Goal: Task Accomplishment & Management: Manage account settings

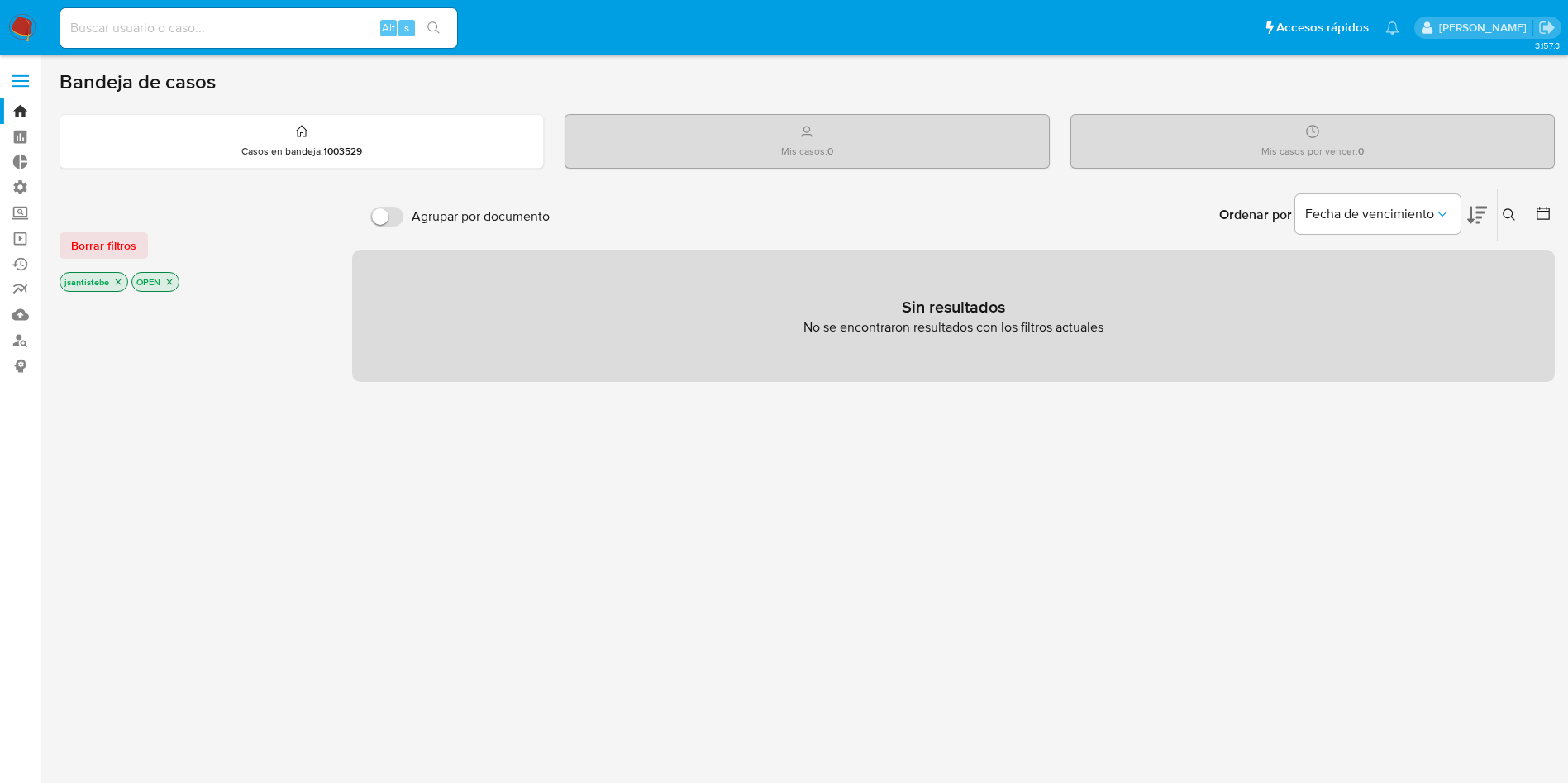
click at [19, 81] on span at bounding box center [20, 81] width 17 height 3
click at [0, 0] on input "checkbox" at bounding box center [0, 0] width 0 height 0
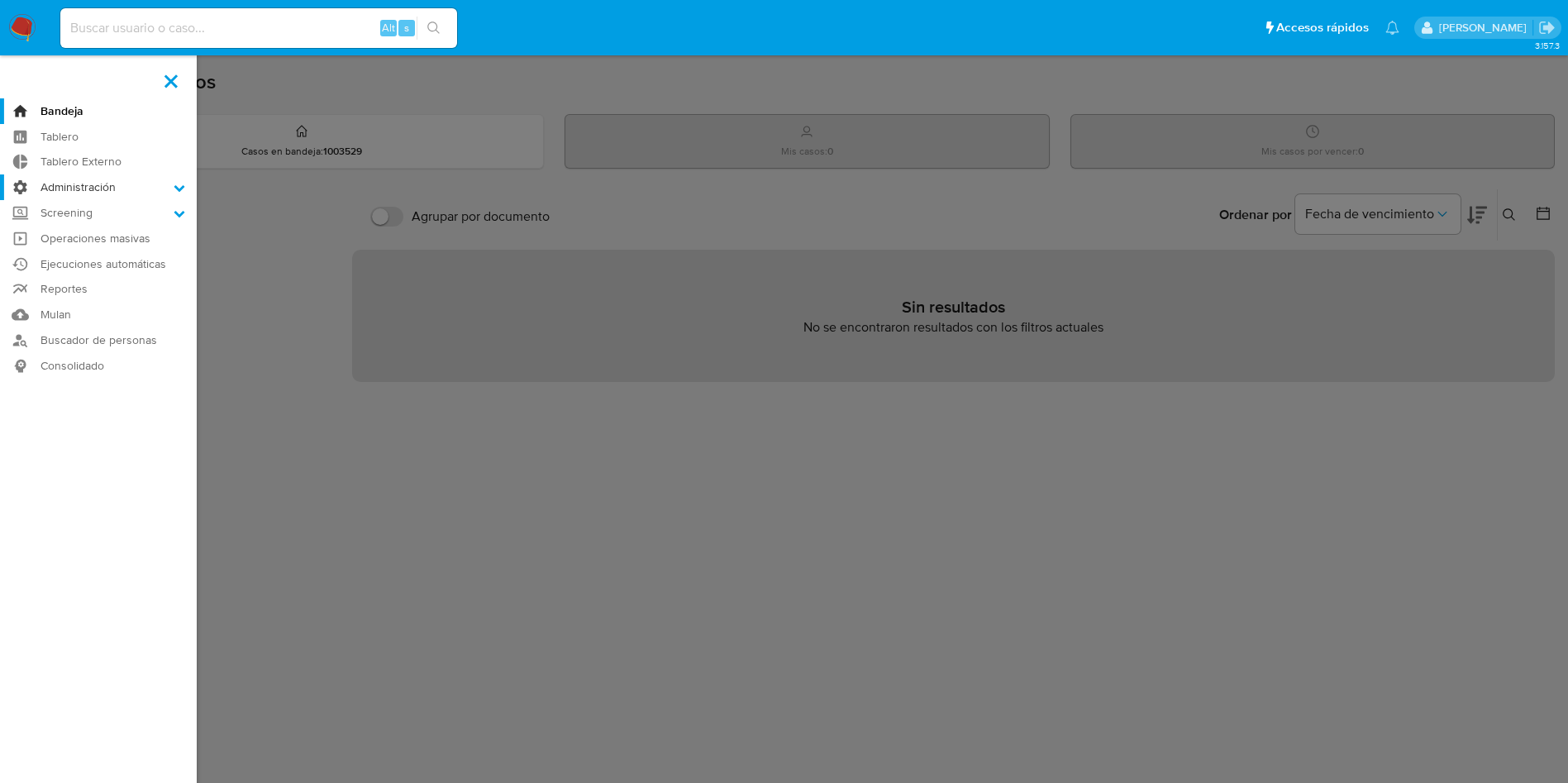
click at [106, 190] on label "Administración" at bounding box center [98, 188] width 197 height 26
click at [0, 0] on input "Administración" at bounding box center [0, 0] width 0 height 0
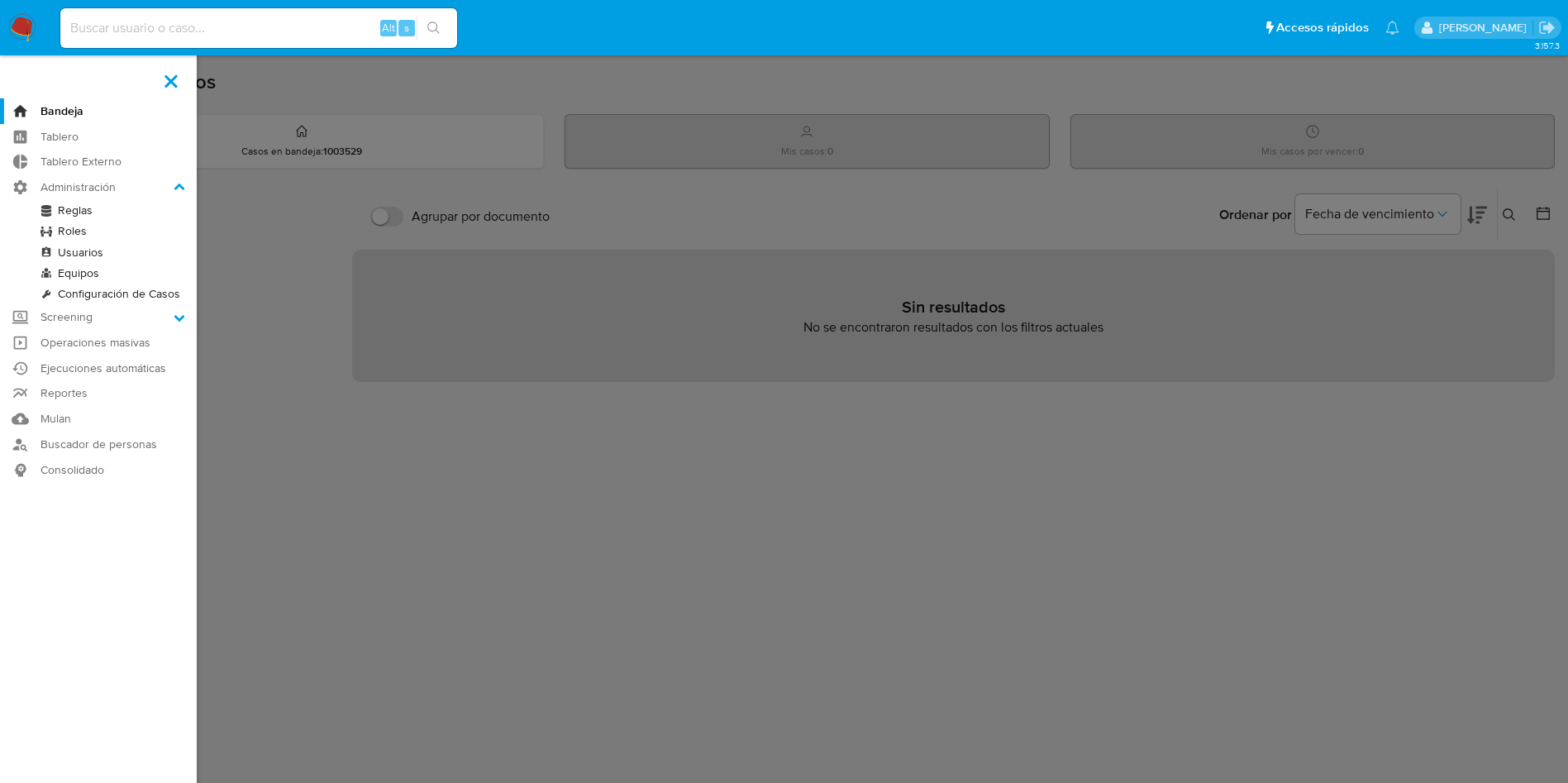
click at [79, 212] on link "Reglas" at bounding box center [98, 211] width 197 height 20
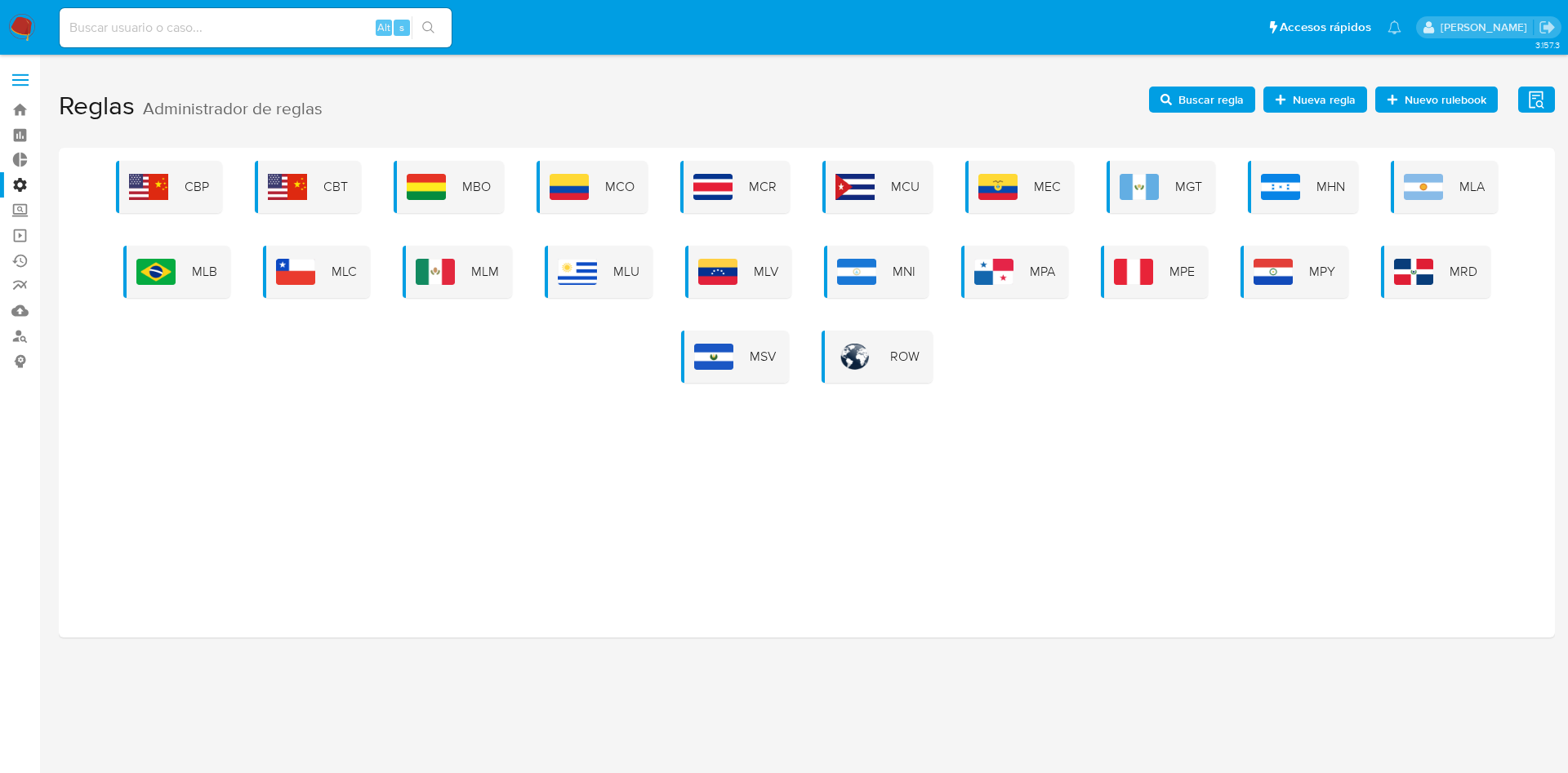
click at [1388, 185] on div "CBP CBT MBO MCO MCR MCU MEC MGT MHN MLA MLB MLC MLM MLU MLV MNI MPA MPE MPY MRD…" at bounding box center [807, 271] width 1470 height 222
click at [1399, 192] on div "MLA" at bounding box center [1444, 186] width 107 height 52
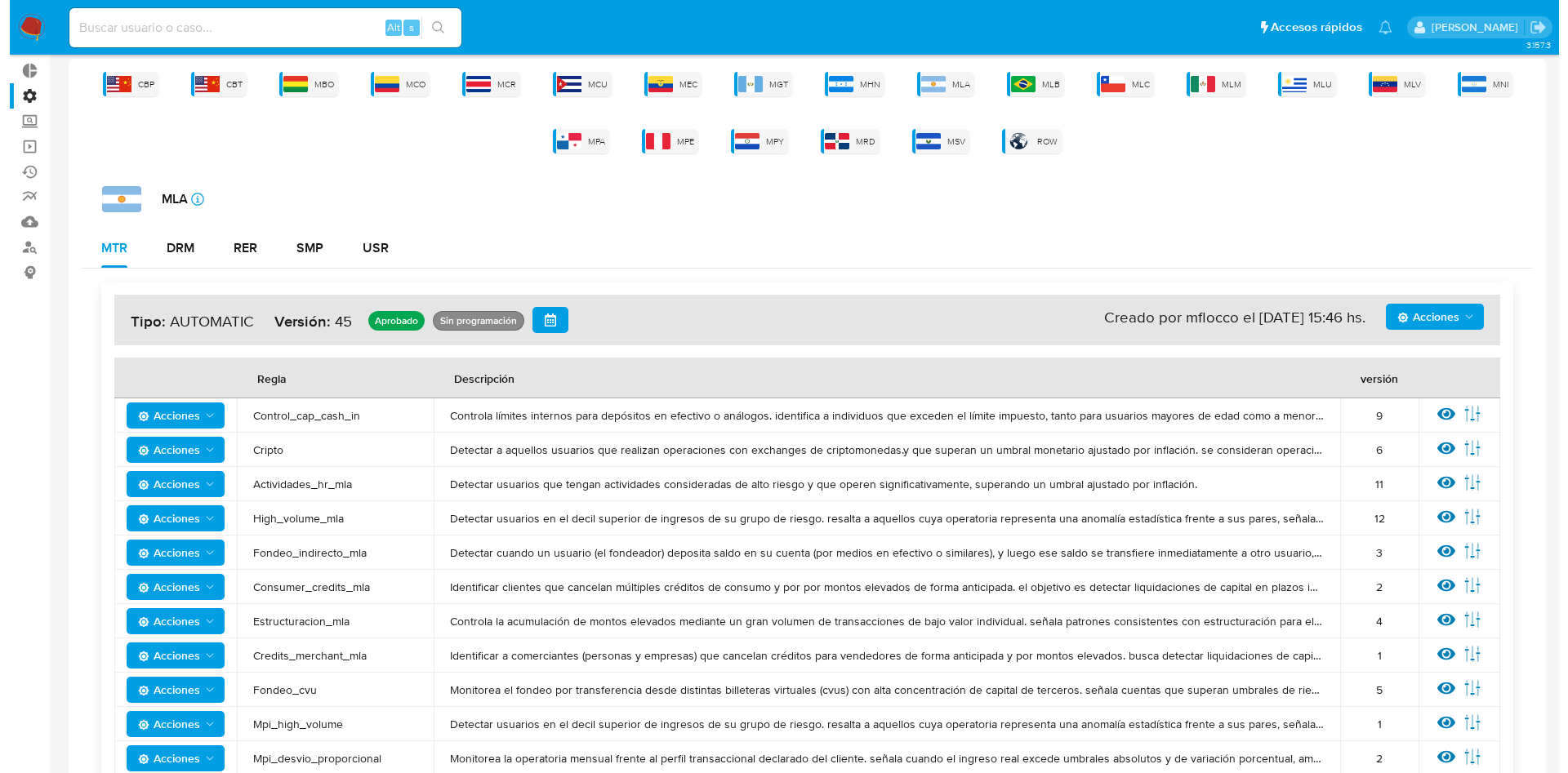
scroll to position [245, 0]
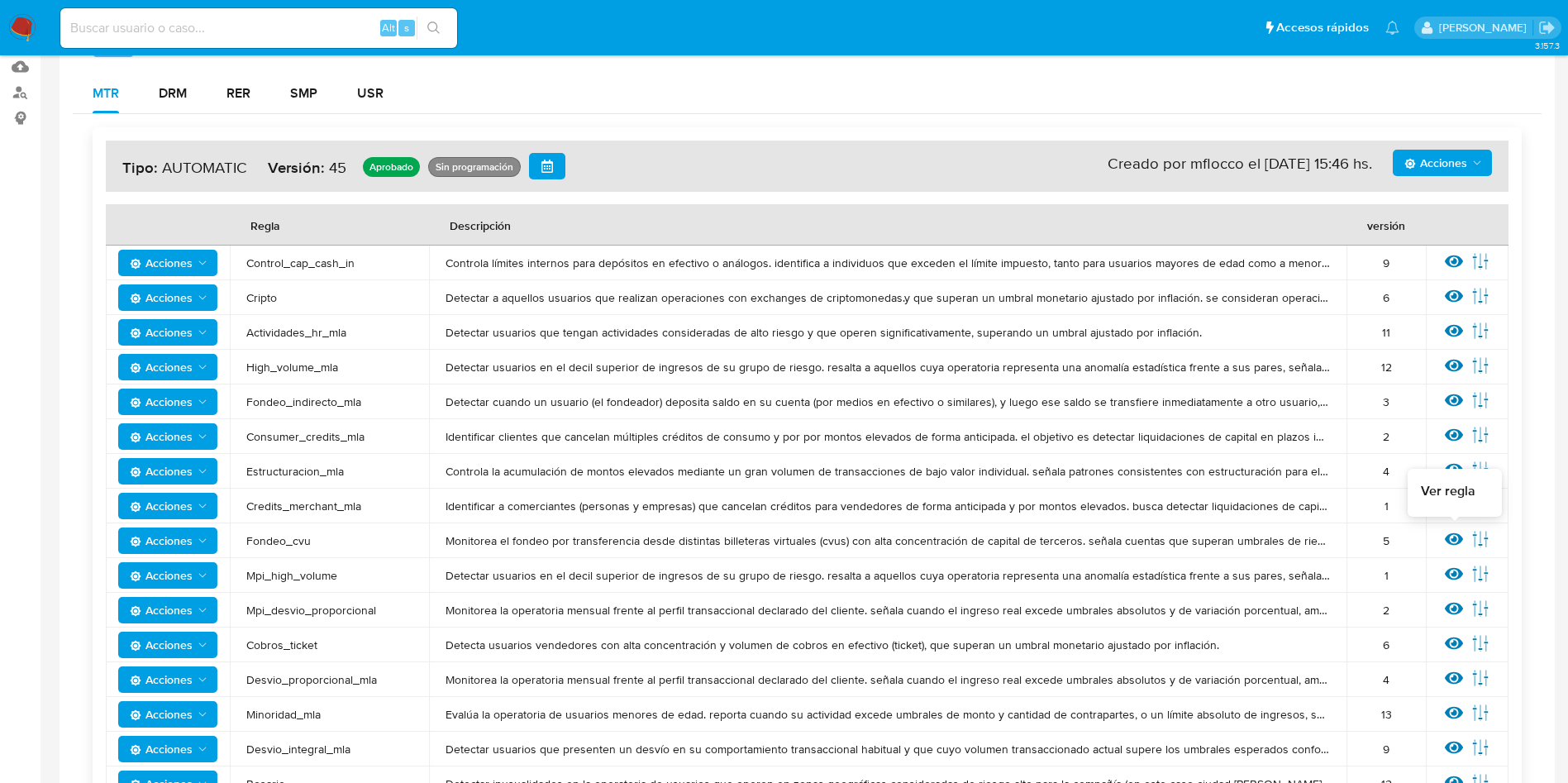
click at [1451, 531] on icon at bounding box center [1454, 540] width 18 height 18
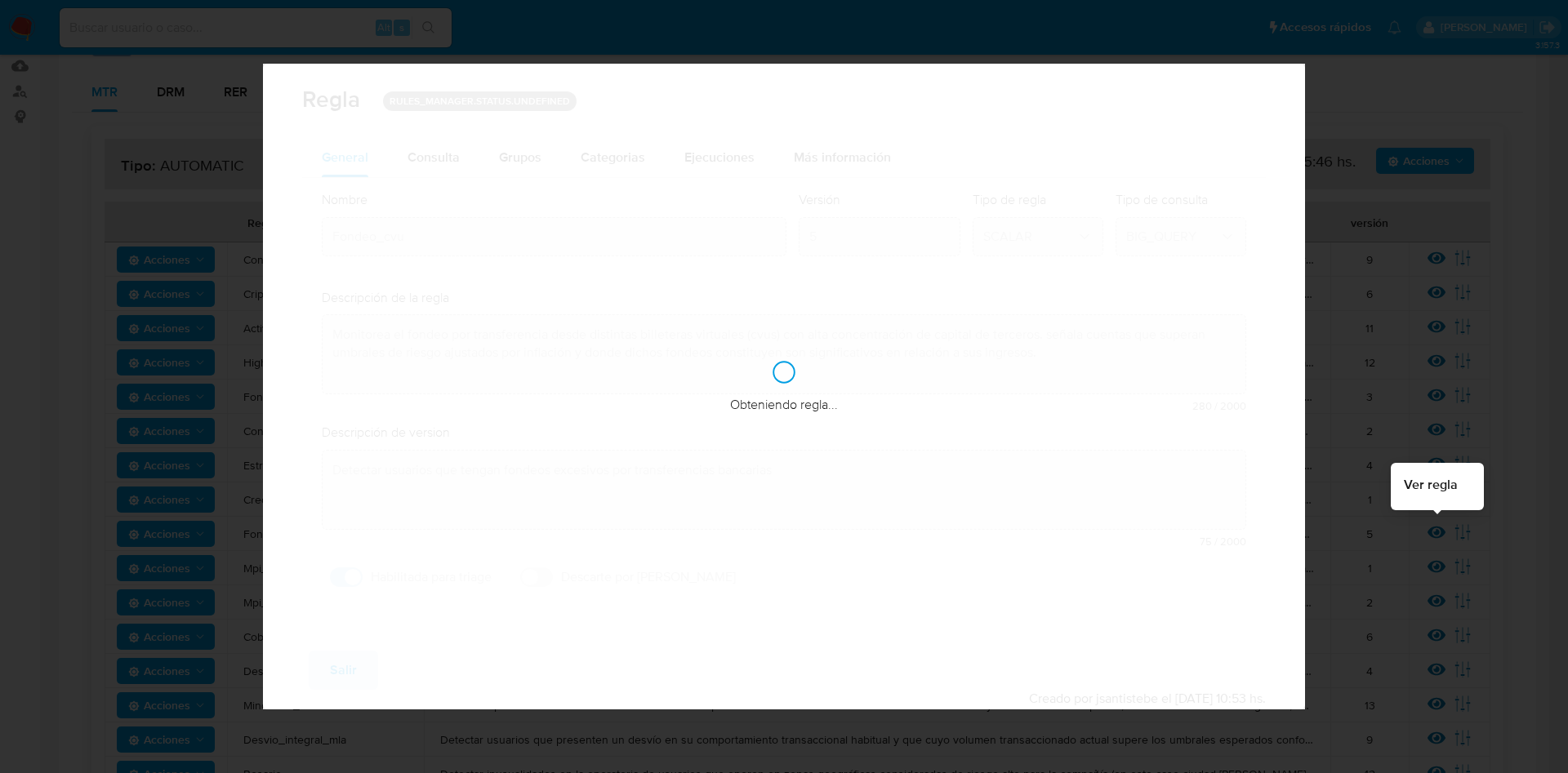
checkbox input "true"
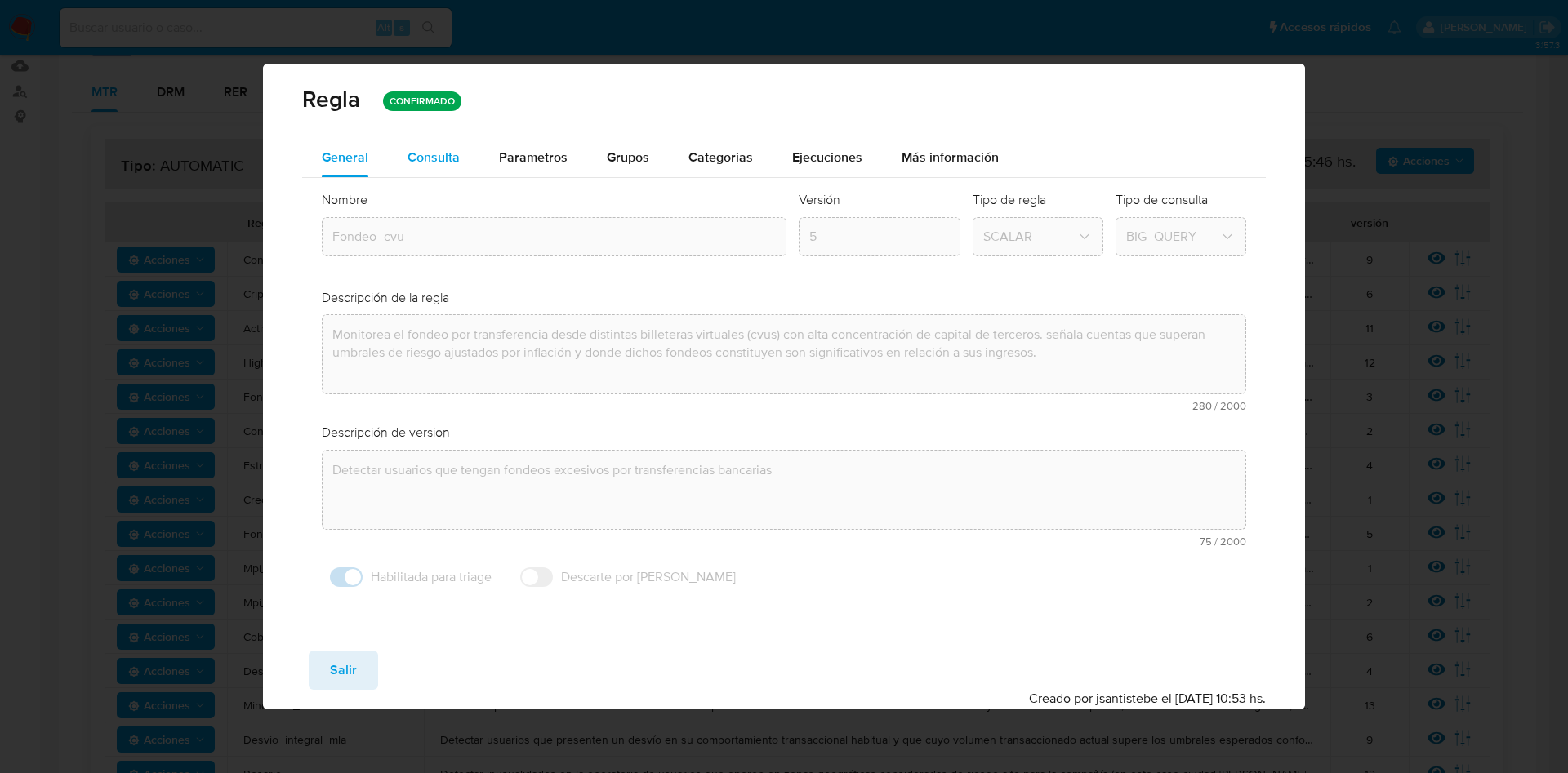
click at [444, 156] on span "Consulta" at bounding box center [434, 157] width 52 height 19
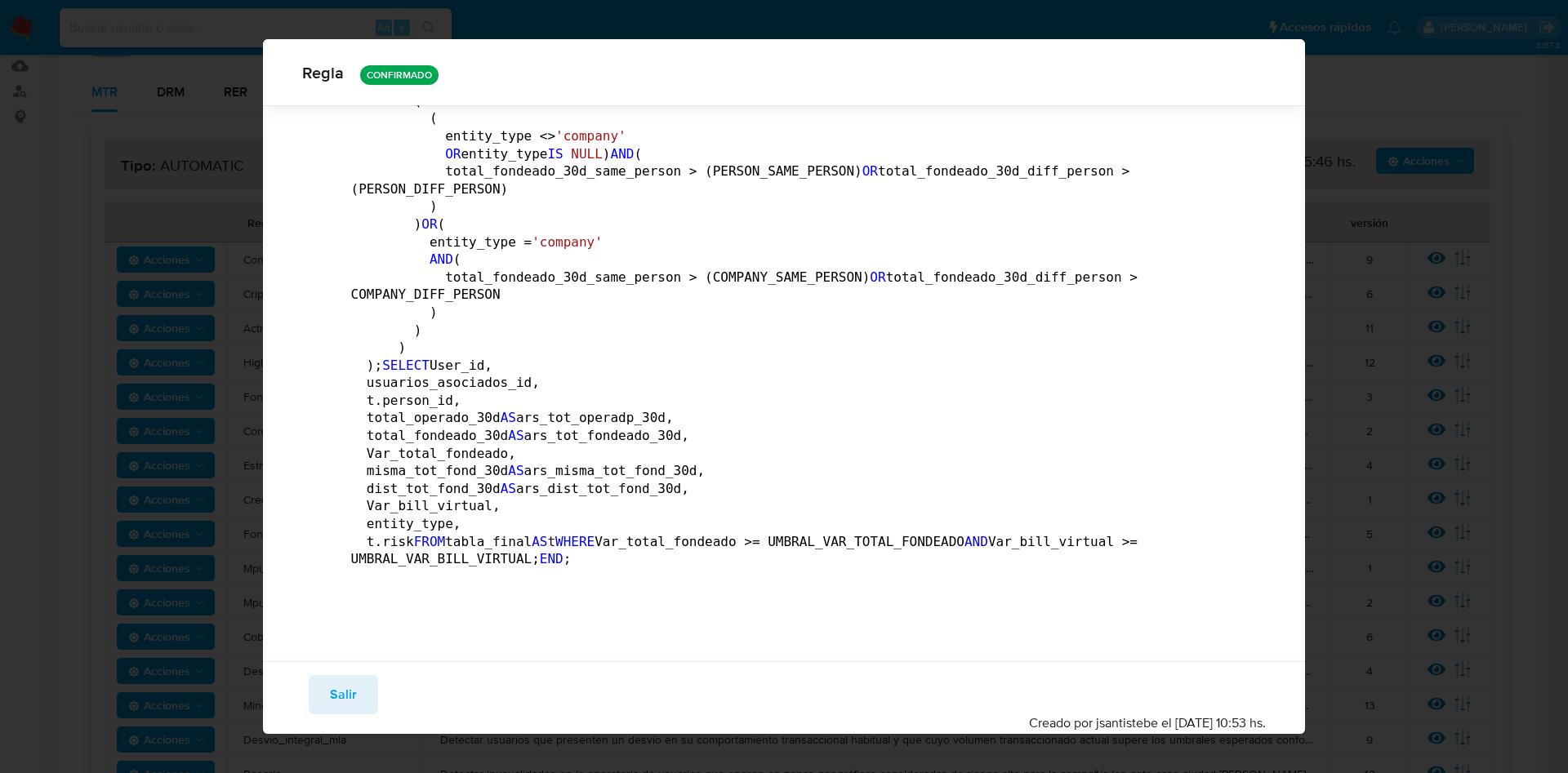
scroll to position [5903, 0]
